Goal: Information Seeking & Learning: Find specific page/section

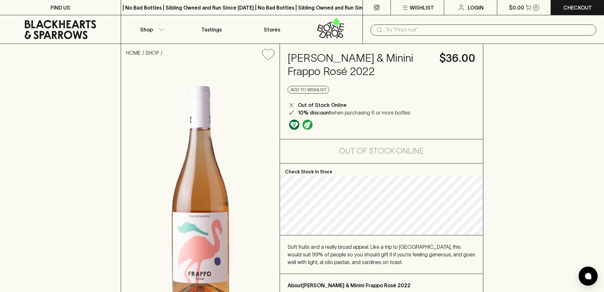
click at [424, 29] on input "text" at bounding box center [489, 30] width 206 height 10
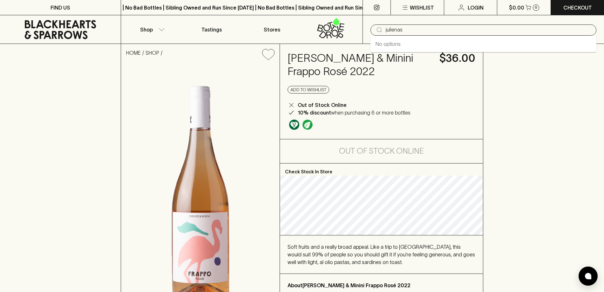
type input "julienas"
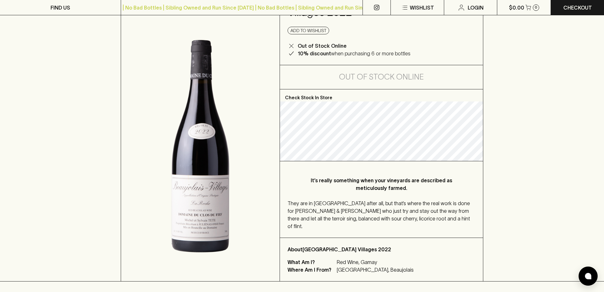
scroll to position [64, 0]
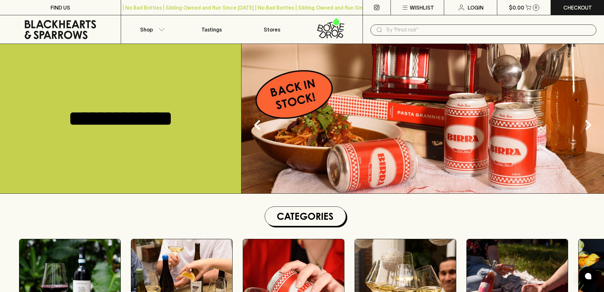
click at [472, 29] on input "text" at bounding box center [489, 30] width 206 height 10
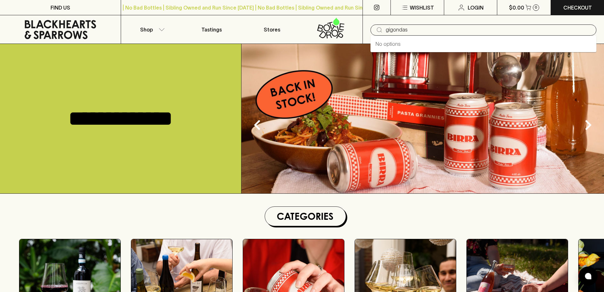
type input "gigondas"
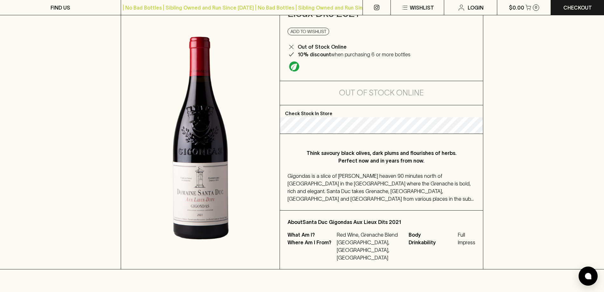
scroll to position [64, 0]
